Goal: Task Accomplishment & Management: Complete application form

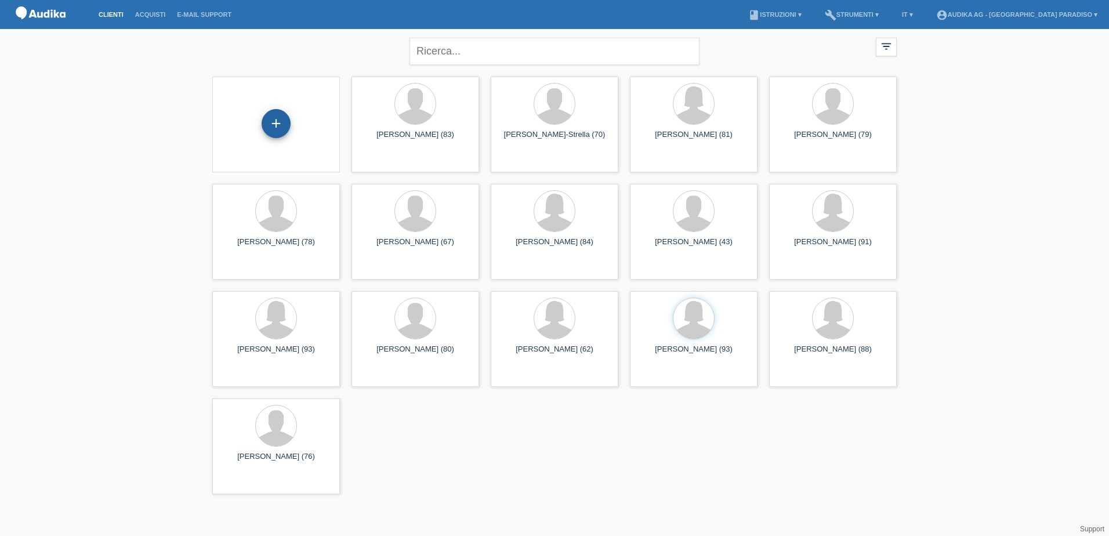
click at [274, 121] on div "+" at bounding box center [276, 123] width 29 height 29
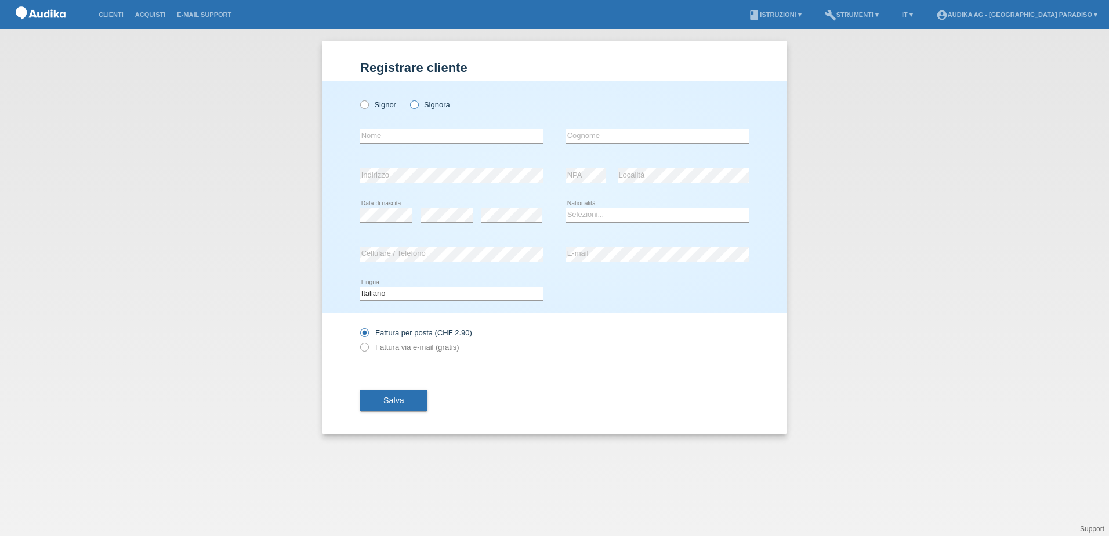
click at [408, 99] on icon at bounding box center [408, 99] width 0 height 0
click at [415, 102] on input "Signora" at bounding box center [414, 104] width 8 height 8
radio input "true"
click at [400, 137] on input "text" at bounding box center [451, 136] width 183 height 15
type input "[PERSON_NAME]"
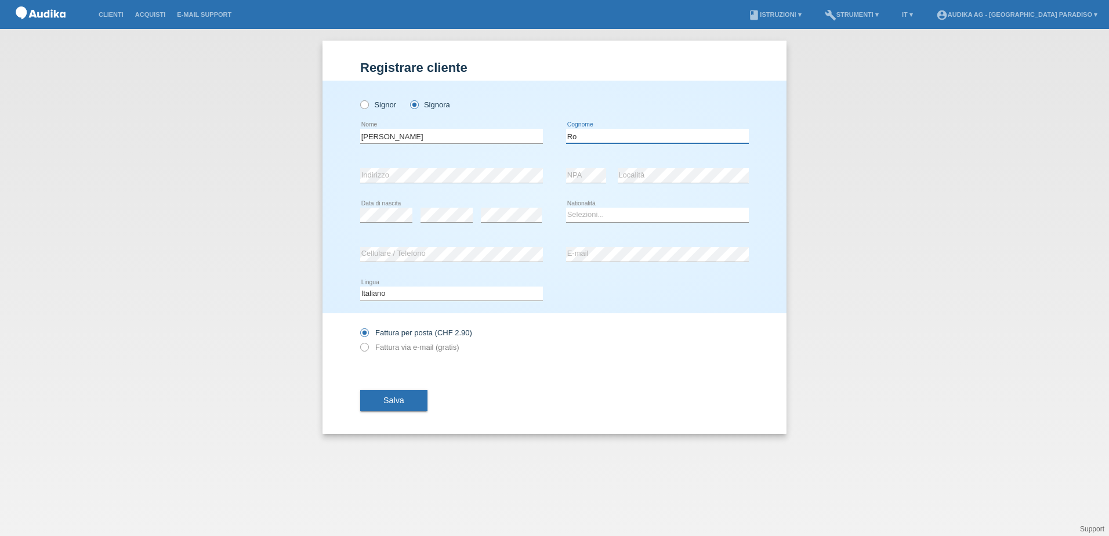
type input "[PERSON_NAME]"
click at [581, 216] on select "Selezioni... Svizzera Austria Germania Liechtenstein ------------ Afghanistan A…" at bounding box center [657, 215] width 183 height 14
select select "CH"
click at [566, 208] on select "Selezioni... Svizzera Austria Germania Liechtenstein ------------ Afghanistan A…" at bounding box center [657, 215] width 183 height 14
click at [397, 349] on label "Fattura via e-mail (gratis)" at bounding box center [409, 347] width 99 height 9
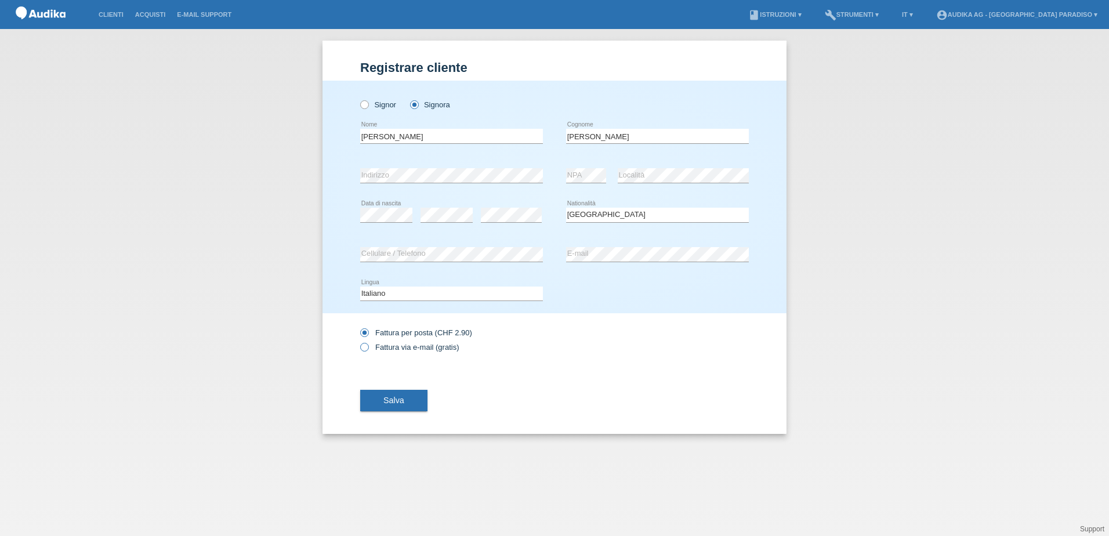
click at [368, 349] on input "Fattura via e-mail (gratis)" at bounding box center [364, 350] width 8 height 15
radio input "true"
click at [392, 399] on span "Salva" at bounding box center [393, 400] width 21 height 9
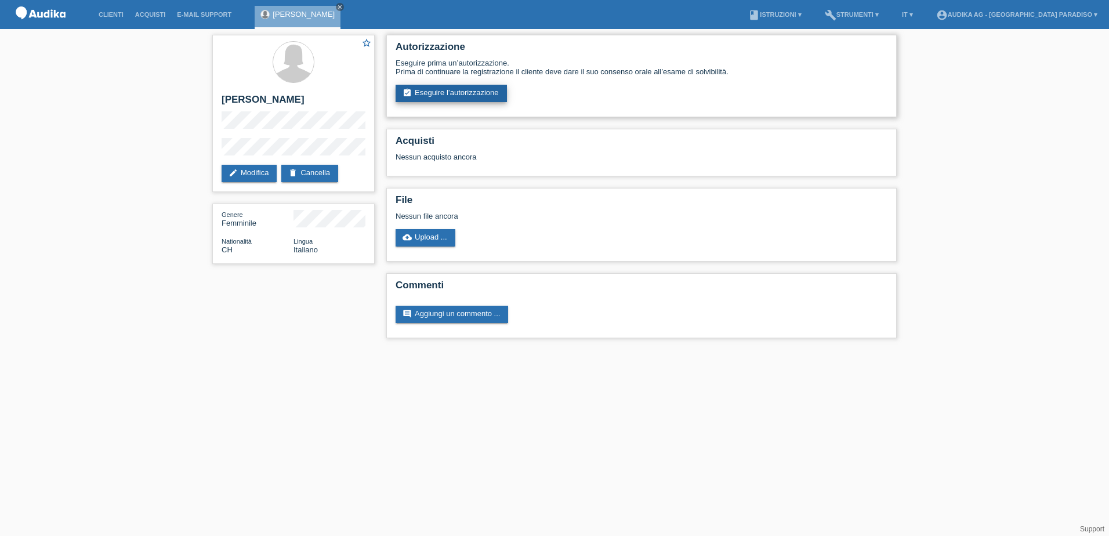
click at [446, 95] on link "assignment_turned_in Eseguire l’autorizzazione" at bounding box center [451, 93] width 111 height 17
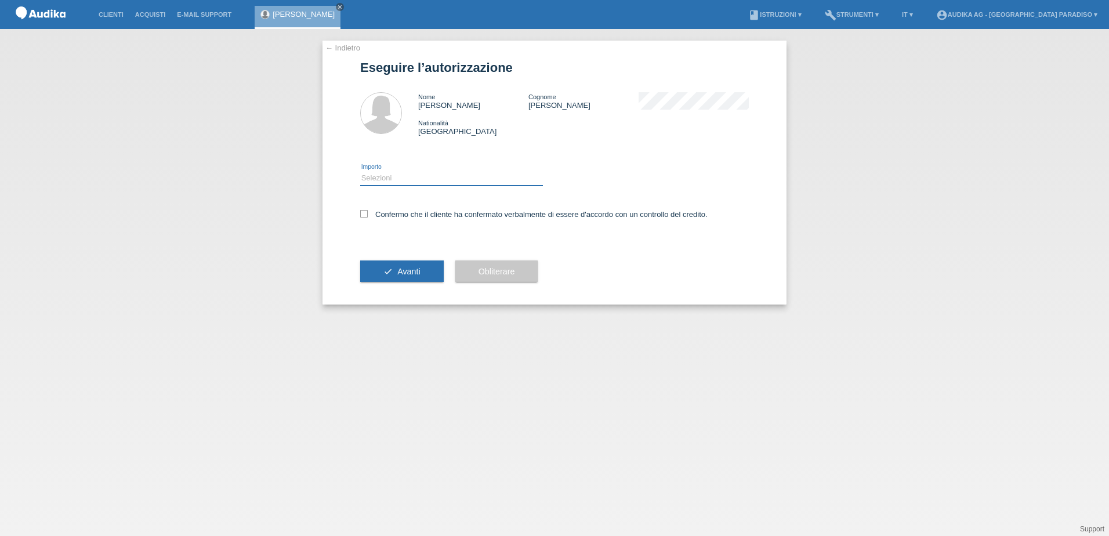
click at [382, 174] on select "Selezioni CHF 1.00 - CHF 499.00 CHF 500.00 - CHF 1'999.00 CHF 2'000.00 - CHF 13…" at bounding box center [451, 178] width 183 height 14
click at [360, 171] on select "Selezioni CHF 1.00 - CHF 499.00 CHF 500.00 - CHF 1'999.00 CHF 2'000.00 - CHF 13…" at bounding box center [451, 178] width 183 height 14
click at [401, 179] on select "Selezioni CHF 1.00 - CHF 499.00 CHF 500.00 - CHF 1'999.00 CHF 2'000.00 - CHF 13…" at bounding box center [451, 178] width 183 height 14
select select "3"
click at [360, 171] on select "Selezioni CHF 1.00 - CHF 499.00 CHF 500.00 - CHF 1'999.00 CHF 2'000.00 - CHF 13…" at bounding box center [451, 178] width 183 height 14
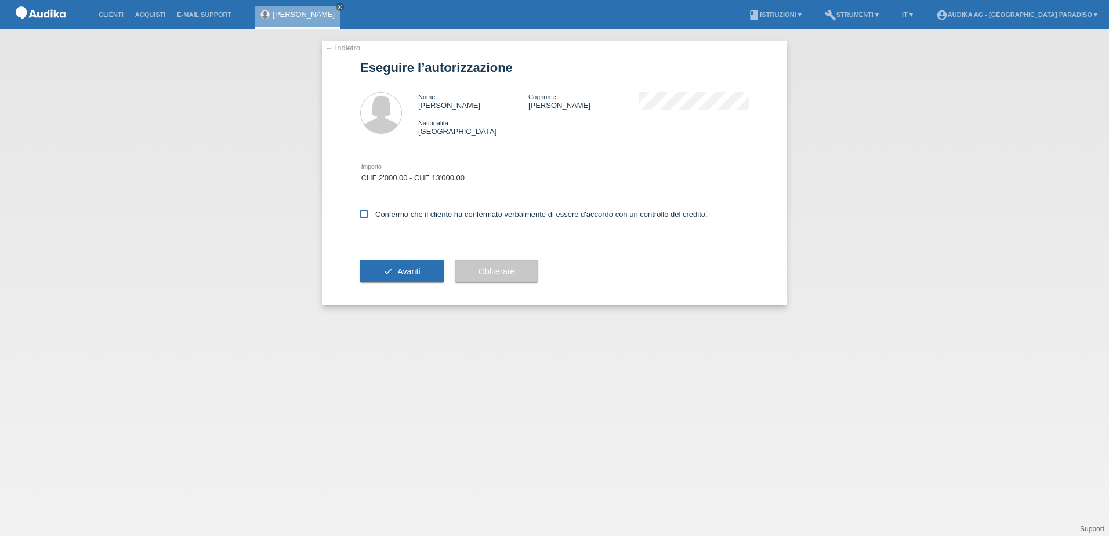
click at [364, 218] on label "Confermo che il cliente ha confermato verbalmente di essere d'accordo con un co…" at bounding box center [533, 214] width 347 height 9
click at [364, 218] on input "Confermo che il cliente ha confermato verbalmente di essere d'accordo con un co…" at bounding box center [364, 214] width 8 height 8
checkbox input "true"
click at [380, 269] on button "check Avanti" at bounding box center [402, 271] width 84 height 22
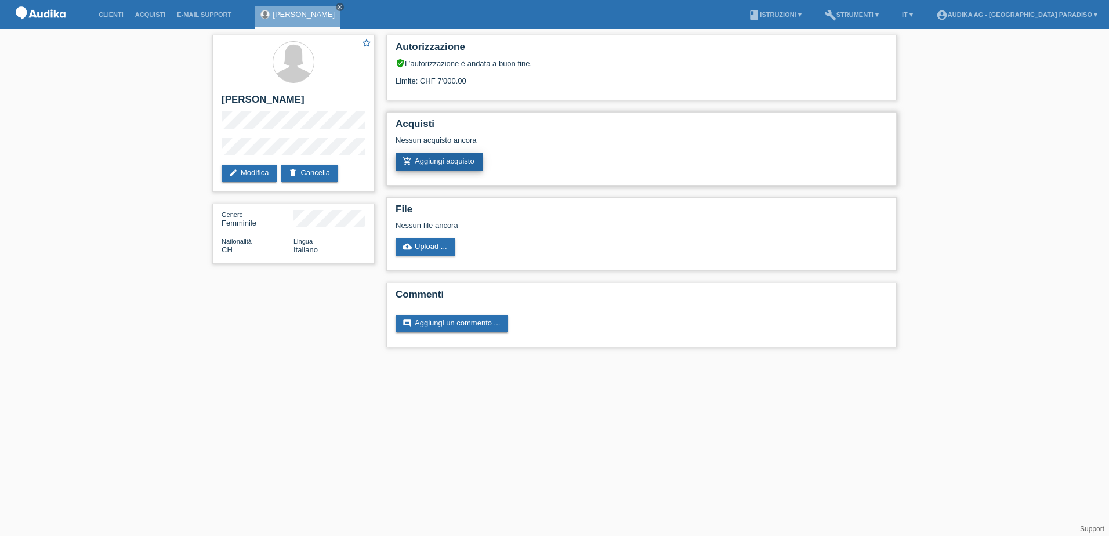
click at [451, 161] on link "add_shopping_cart Aggiungi acquisto" at bounding box center [439, 161] width 87 height 17
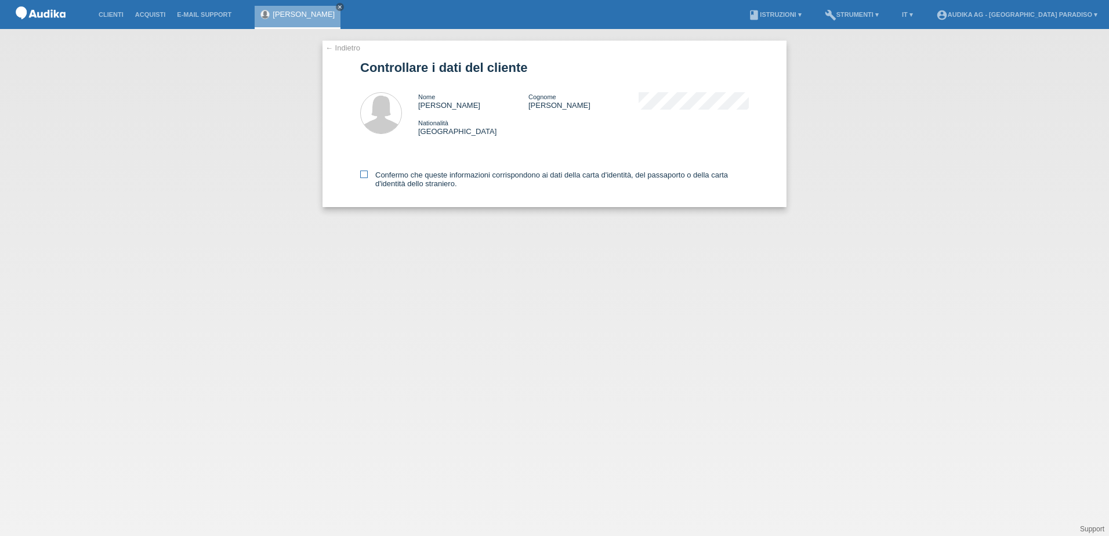
click at [365, 171] on icon at bounding box center [364, 175] width 8 height 8
click at [365, 171] on input "Confermo che queste informazioni corrispondono ai dati della carta d'identità, …" at bounding box center [364, 175] width 8 height 8
checkbox input "true"
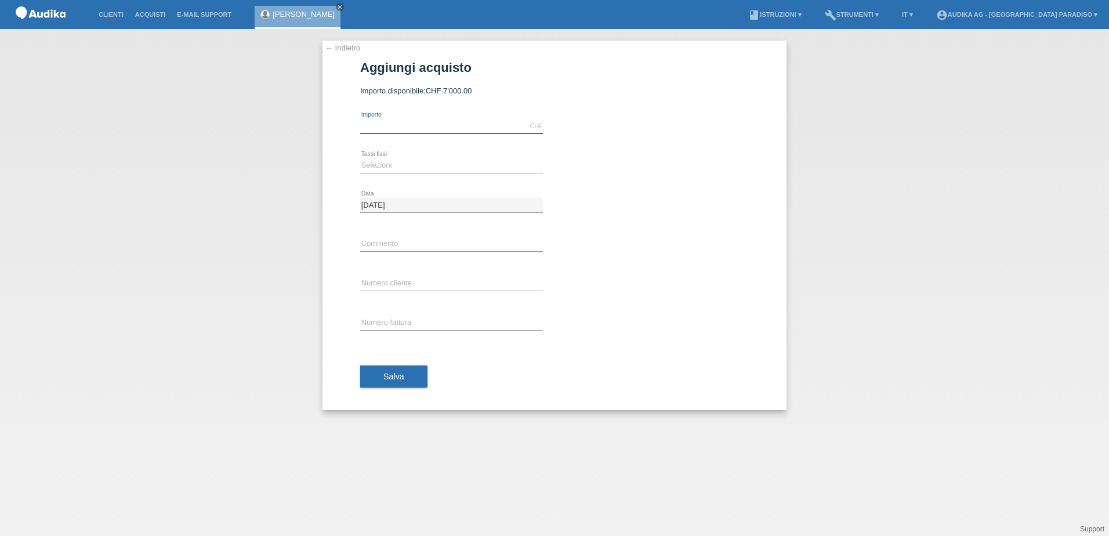
click at [423, 126] on input "text" at bounding box center [451, 126] width 183 height 15
type input "5000.00"
click at [423, 161] on select "Selezioni 12 rate 24 rate" at bounding box center [451, 165] width 183 height 14
select select "177"
click at [360, 158] on select "Selezioni 12 rate 24 rate" at bounding box center [451, 165] width 183 height 14
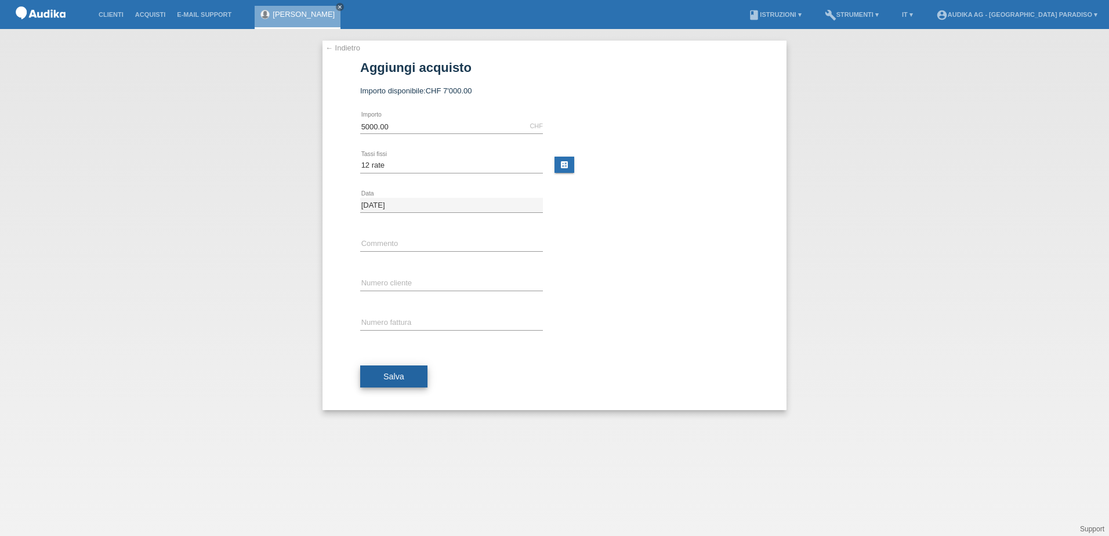
click at [389, 374] on span "Salva" at bounding box center [393, 376] width 21 height 9
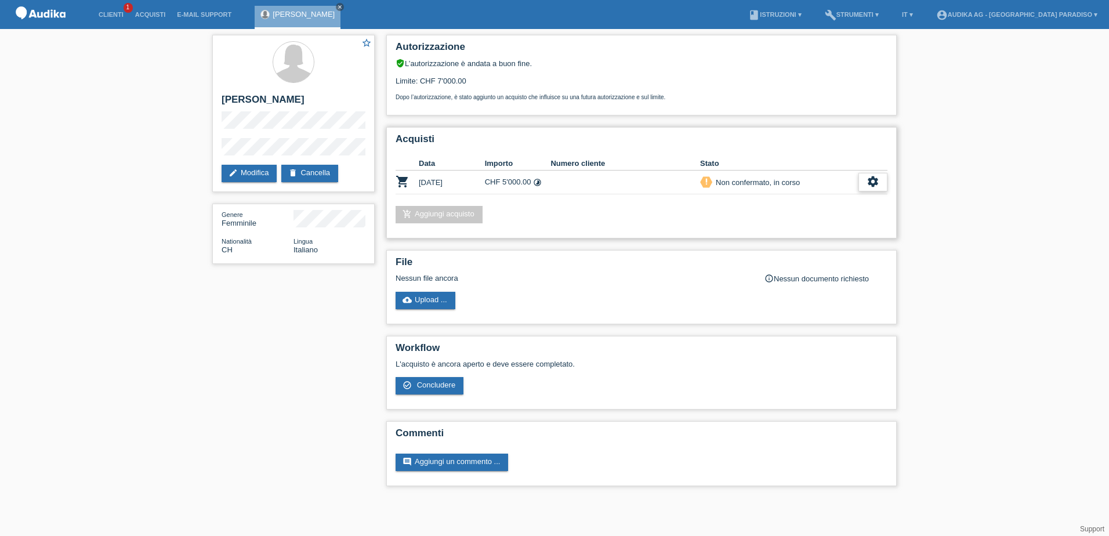
click at [872, 180] on icon "settings" at bounding box center [873, 181] width 13 height 13
click at [805, 235] on span "Concludere" at bounding box center [787, 235] width 42 height 14
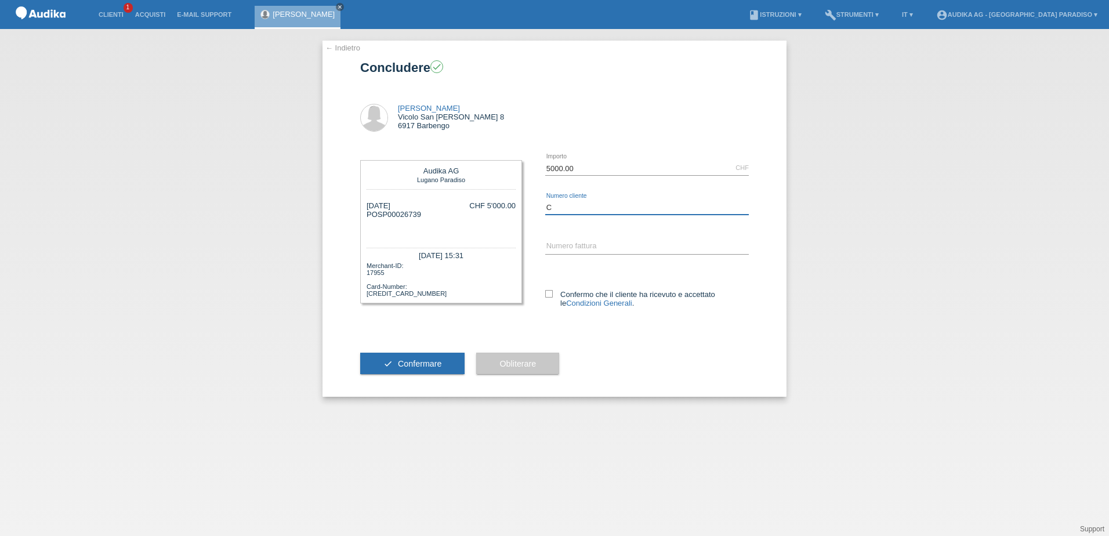
click at [614, 205] on input "C" at bounding box center [647, 207] width 204 height 15
drag, startPoint x: 377, startPoint y: 215, endPoint x: 422, endPoint y: 215, distance: 44.7
click at [422, 215] on div "28.08.2025 POSP00026739 C CHF 5'000.00" at bounding box center [441, 218] width 149 height 35
drag, startPoint x: 422, startPoint y: 215, endPoint x: 445, endPoint y: 233, distance: 29.4
click at [445, 233] on div "28.08.2025 POSP00026739 C CHF 5'000.00" at bounding box center [441, 218] width 149 height 35
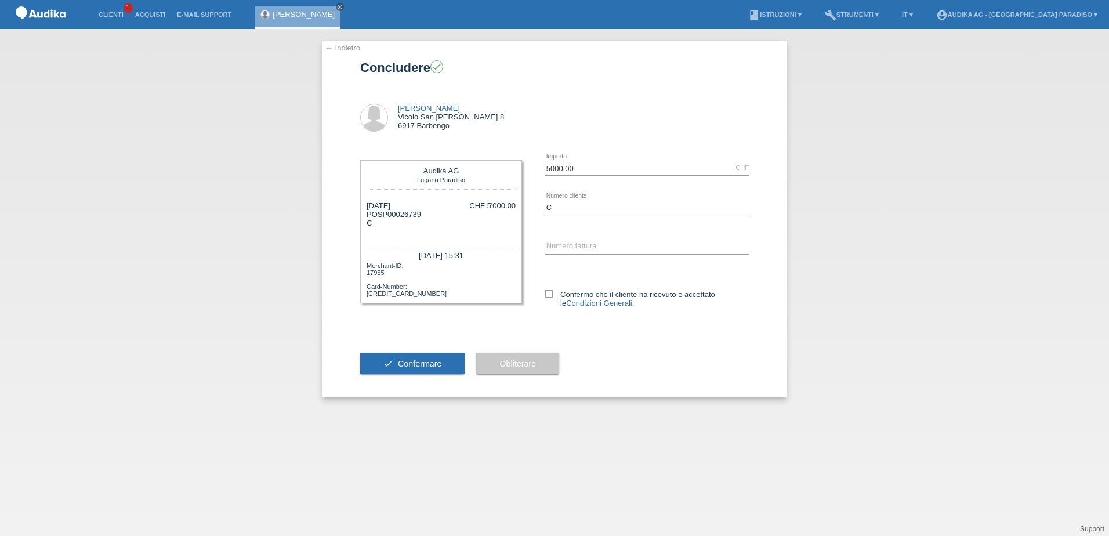
drag, startPoint x: 378, startPoint y: 213, endPoint x: 427, endPoint y: 215, distance: 49.3
click at [427, 215] on div "28.08.2025 POSP00026739 C CHF 5'000.00" at bounding box center [441, 218] width 149 height 35
copy div "SP00026739"
click at [983, 246] on div "← Indietro Concludere check Doretta Rocchi Vicolo San Martino 8 6917 Barbengo C" at bounding box center [554, 282] width 1109 height 507
click at [566, 200] on div "C error Numero cliente" at bounding box center [647, 207] width 204 height 39
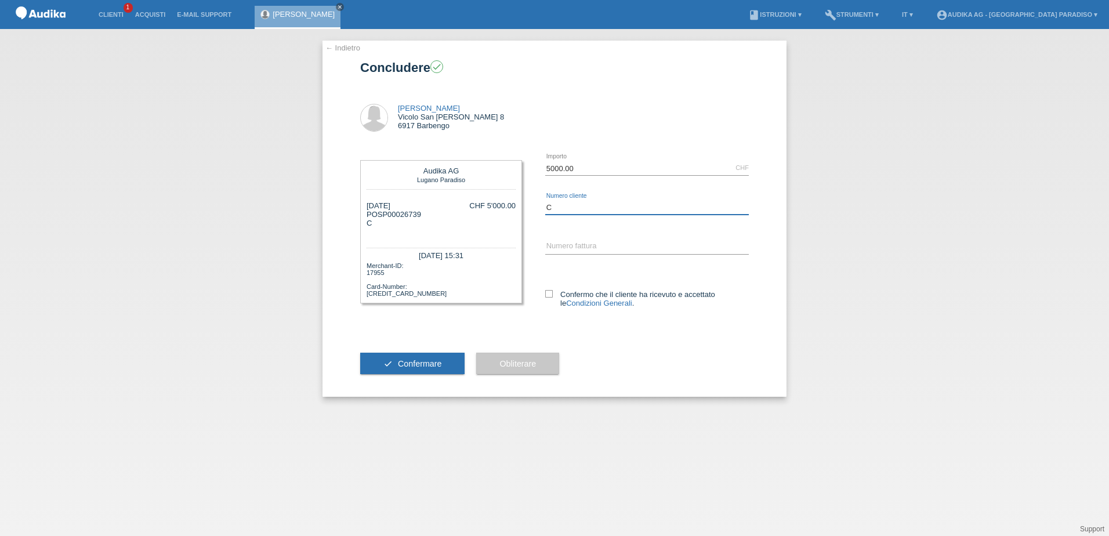
click at [571, 209] on input "C" at bounding box center [647, 207] width 204 height 15
paste input "11805933"
type input "C11805933"
click at [571, 235] on div "error Numero fattura" at bounding box center [647, 246] width 204 height 39
click at [574, 241] on input "SOI" at bounding box center [647, 247] width 204 height 15
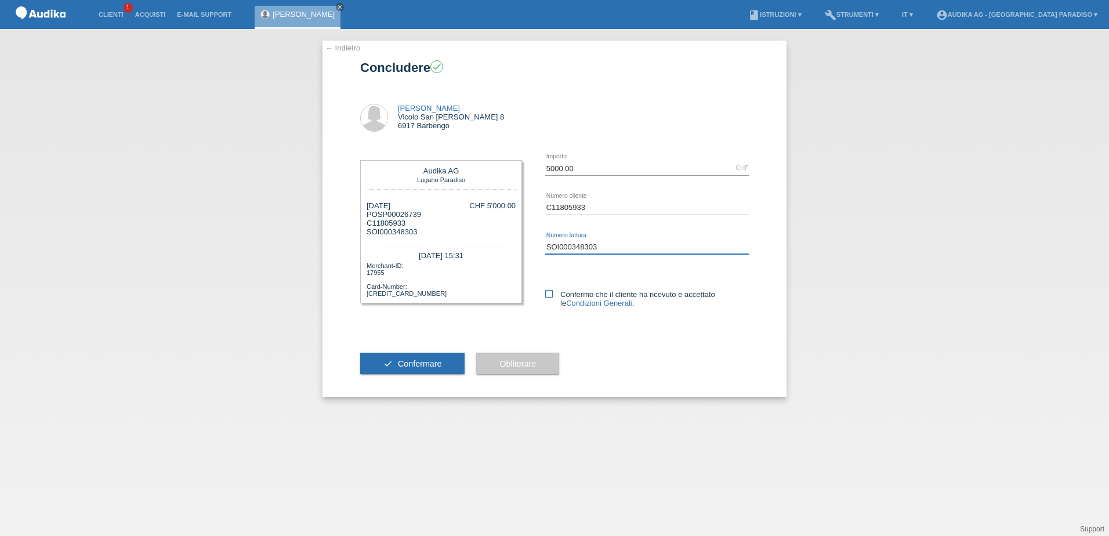
type input "SOI000348303"
click at [549, 295] on icon at bounding box center [549, 294] width 8 height 8
click at [549, 295] on input "Confermo che il cliente ha ricevuto e accettato le Condizioni Generali ." at bounding box center [549, 294] width 8 height 8
checkbox input "true"
click at [435, 361] on span "Confermare" at bounding box center [420, 363] width 44 height 9
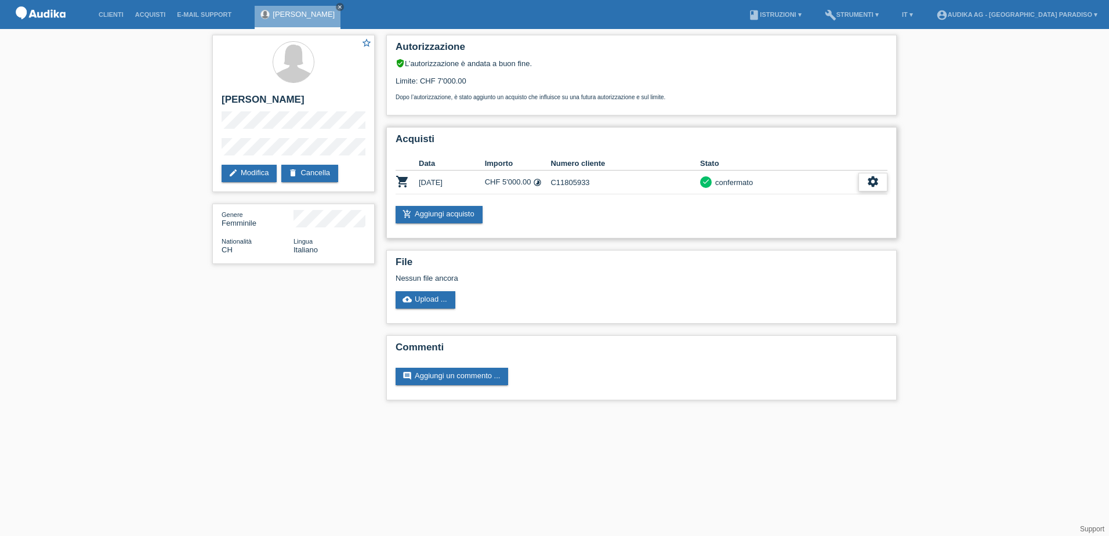
click at [873, 183] on icon "settings" at bounding box center [873, 181] width 13 height 13
click at [795, 232] on span "Scaricare dettagli sul finanziamento" at bounding box center [809, 235] width 122 height 14
click at [1068, 16] on link "account_circle Audika AG - [GEOGRAPHIC_DATA] Paradiso ▾" at bounding box center [1016, 14] width 173 height 7
click at [982, 61] on link "Logout" at bounding box center [976, 60] width 23 height 9
